Goal: Information Seeking & Learning: Understand process/instructions

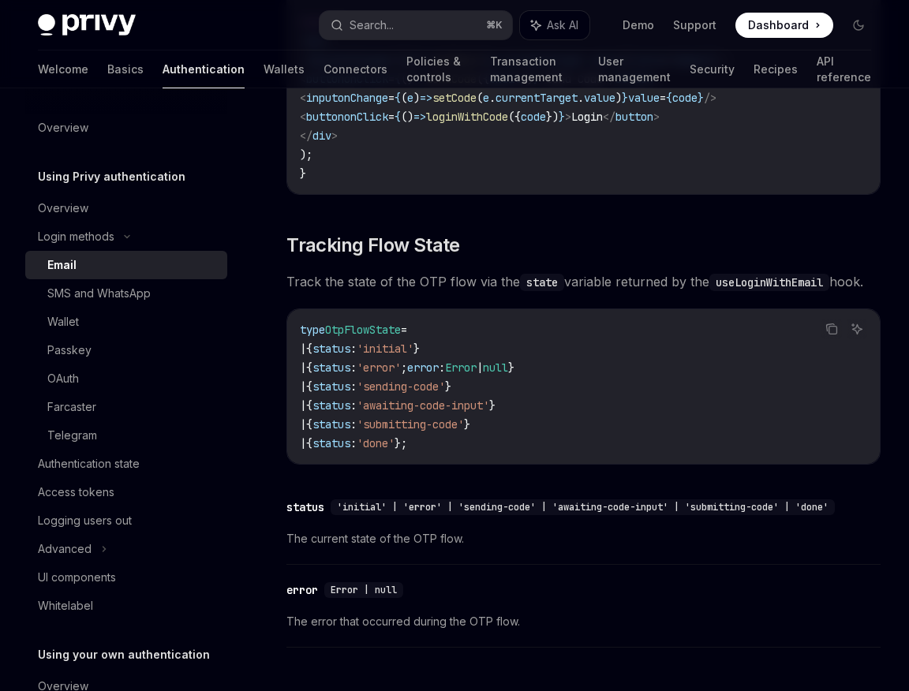
scroll to position [1055, 0]
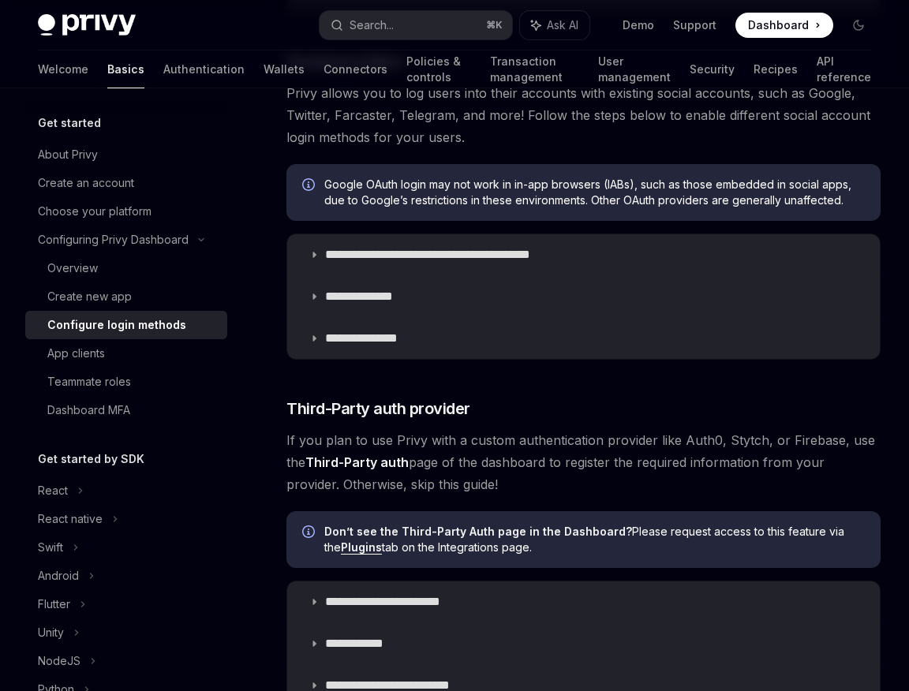
scroll to position [330, 0]
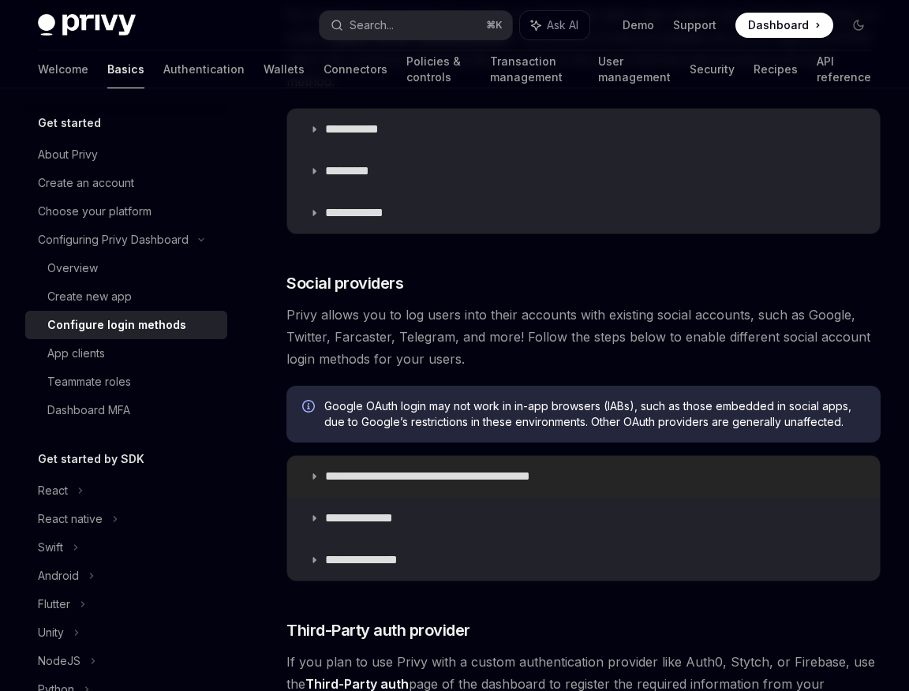
click at [533, 468] on p "**********" at bounding box center [455, 476] width 260 height 16
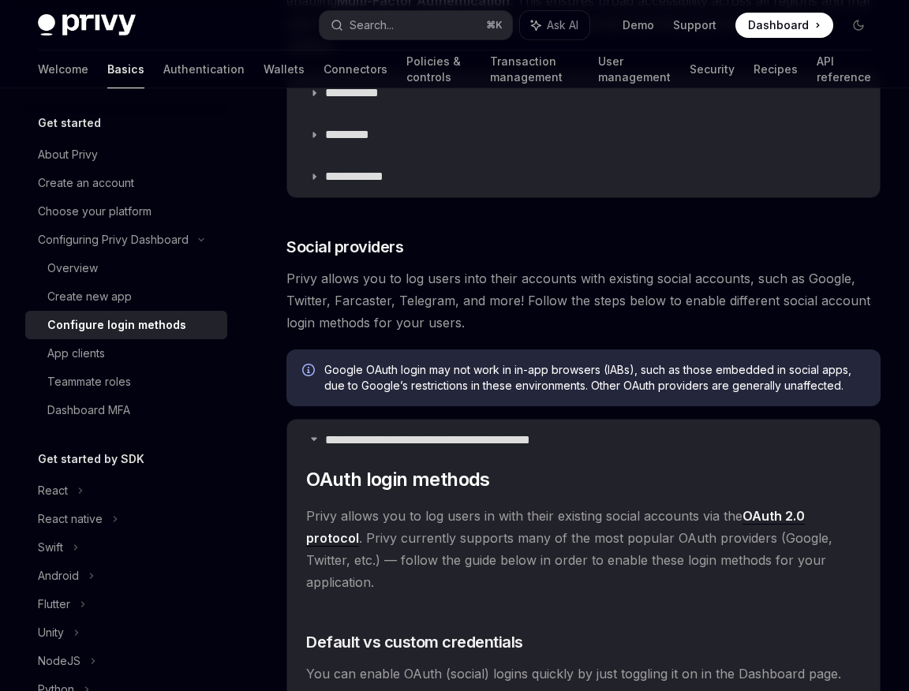
scroll to position [368, 0]
click at [471, 554] on span "Privy allows you to log users in with their existing social accounts via the OA…" at bounding box center [583, 548] width 554 height 88
click at [789, 510] on link "OAuth 2.0 protocol" at bounding box center [555, 526] width 498 height 39
